Goal: Task Accomplishment & Management: Manage account settings

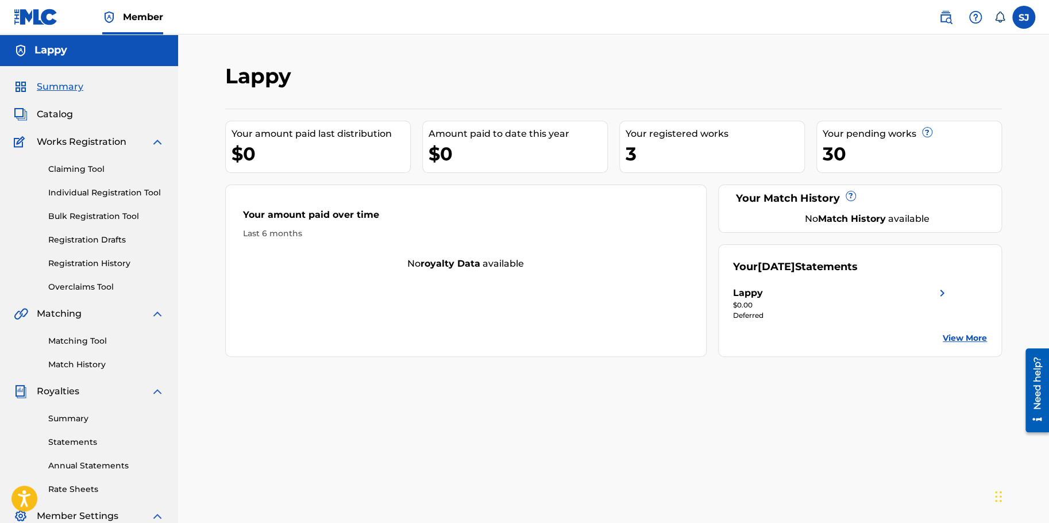
click at [956, 334] on link "View More" at bounding box center [965, 338] width 44 height 12
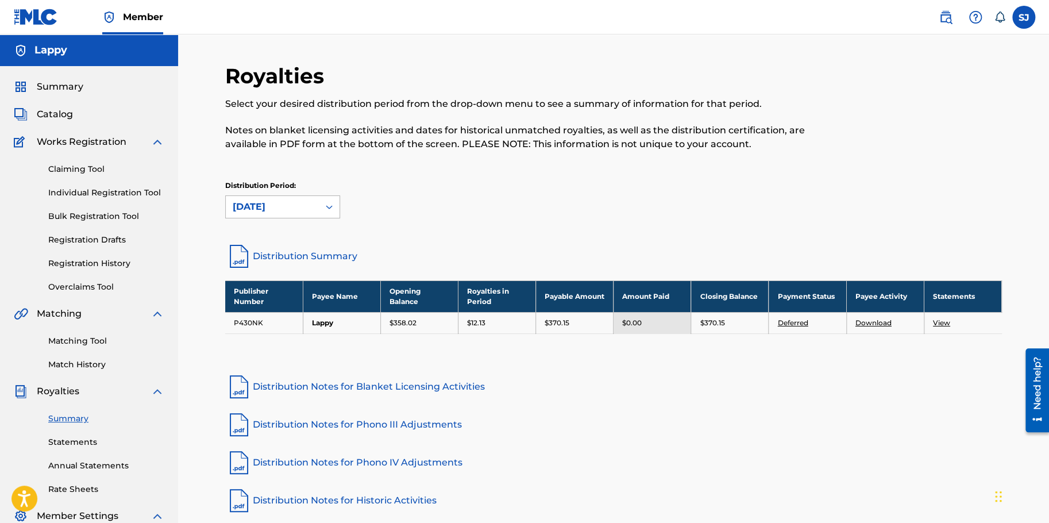
click at [290, 201] on div "[DATE]" at bounding box center [272, 207] width 79 height 14
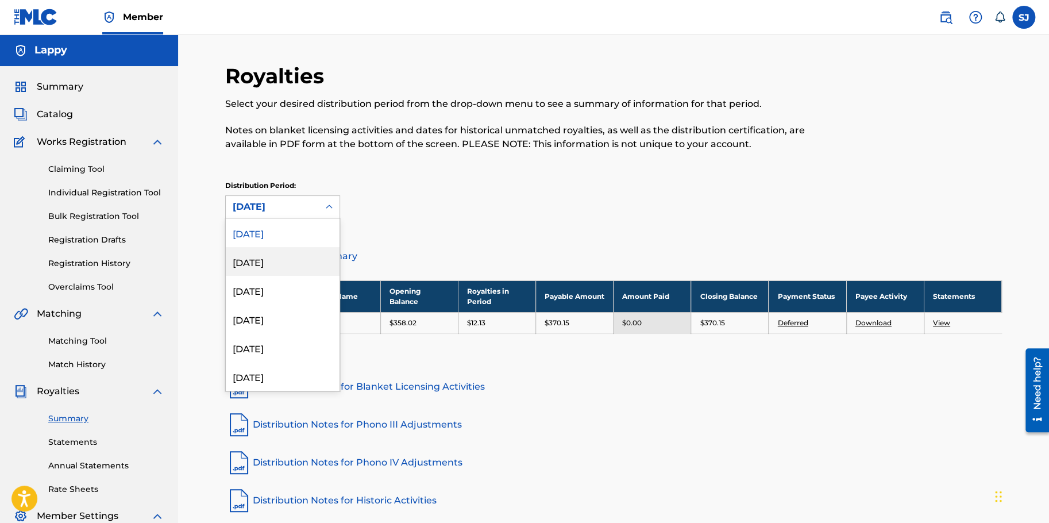
click at [295, 263] on div "[DATE]" at bounding box center [283, 261] width 114 height 29
click at [292, 205] on div "[DATE]" at bounding box center [272, 207] width 79 height 14
click at [287, 289] on div "[DATE]" at bounding box center [283, 290] width 114 height 29
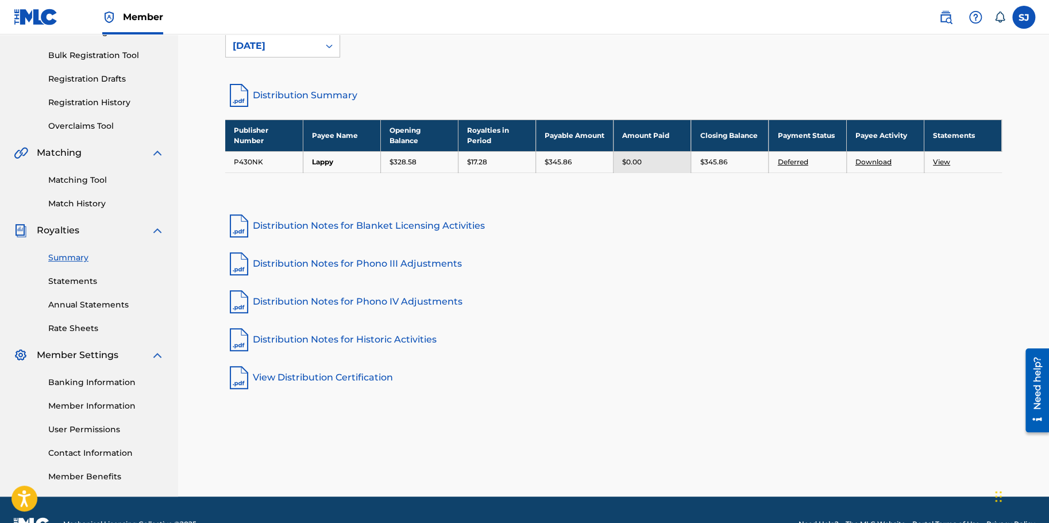
scroll to position [190, 0]
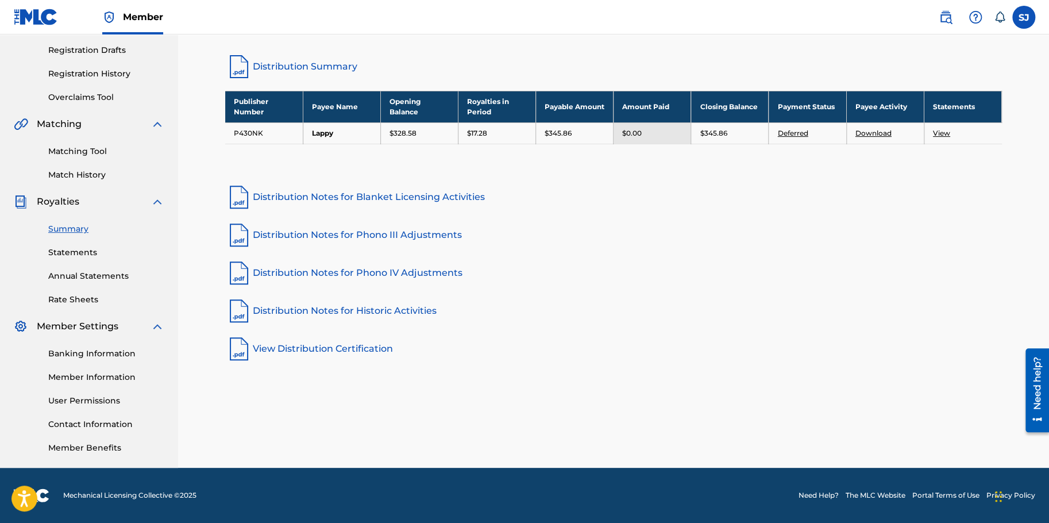
click at [113, 352] on link "Banking Information" at bounding box center [106, 354] width 116 height 12
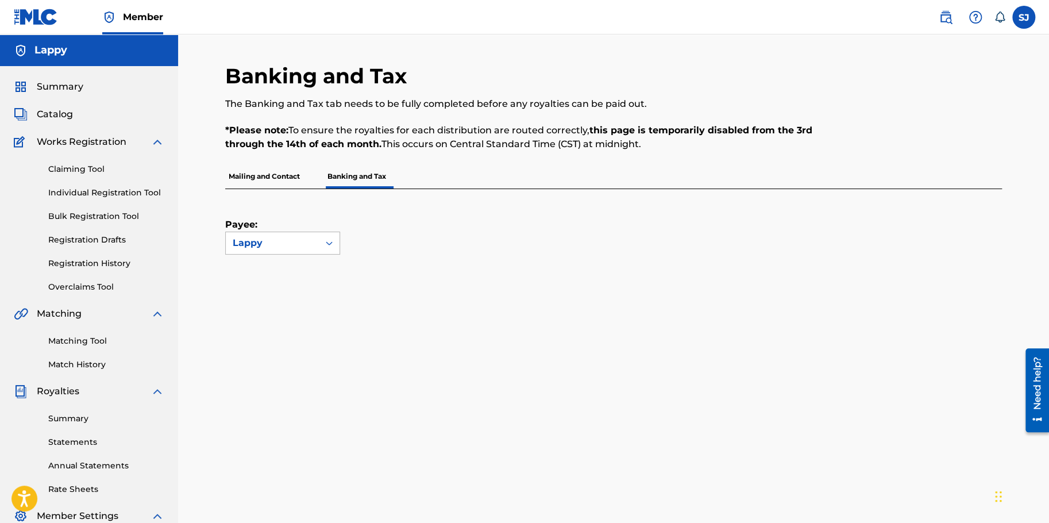
click at [322, 249] on div at bounding box center [329, 243] width 21 height 21
click at [302, 268] on div "Lappy" at bounding box center [283, 269] width 114 height 29
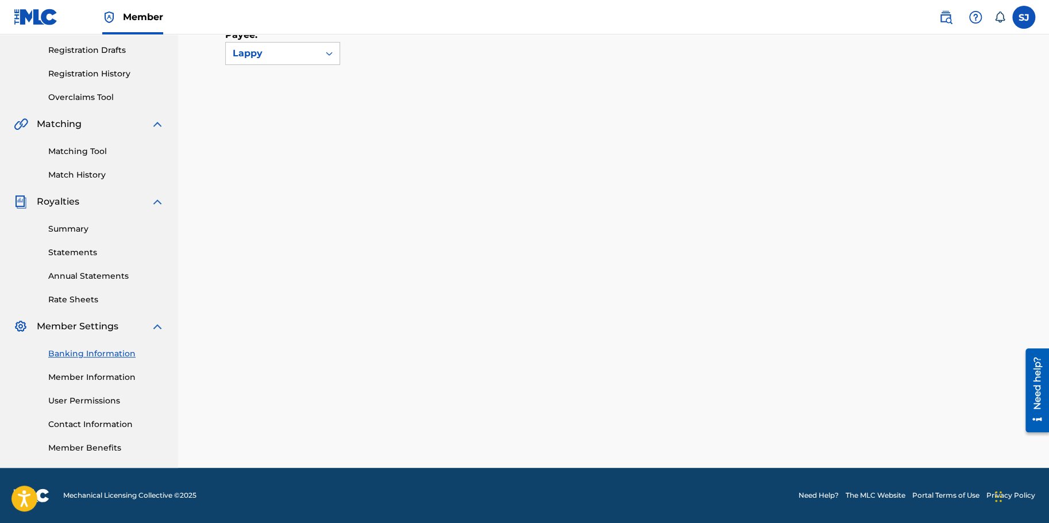
scroll to position [190, 0]
